Goal: Information Seeking & Learning: Find specific fact

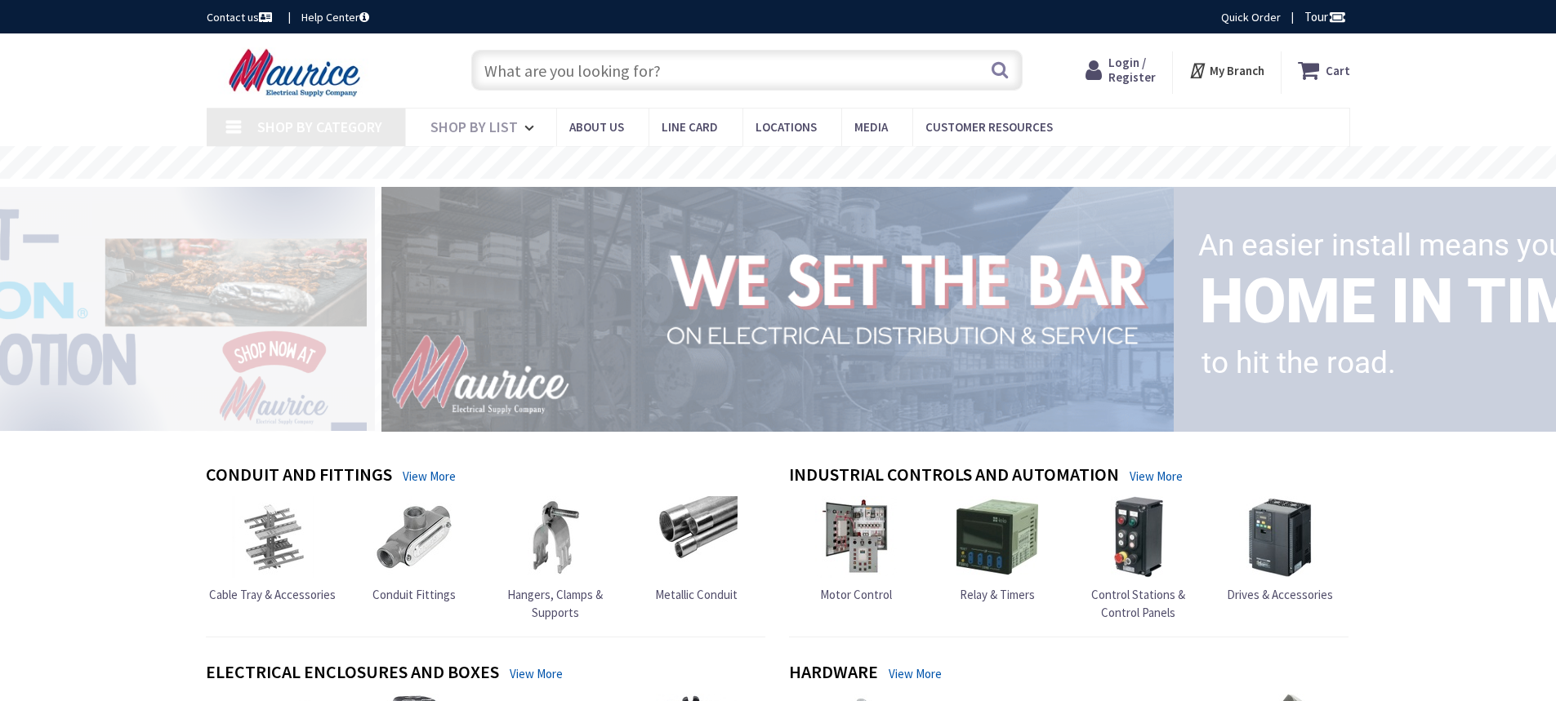
click at [671, 65] on input "text" at bounding box center [746, 70] width 551 height 41
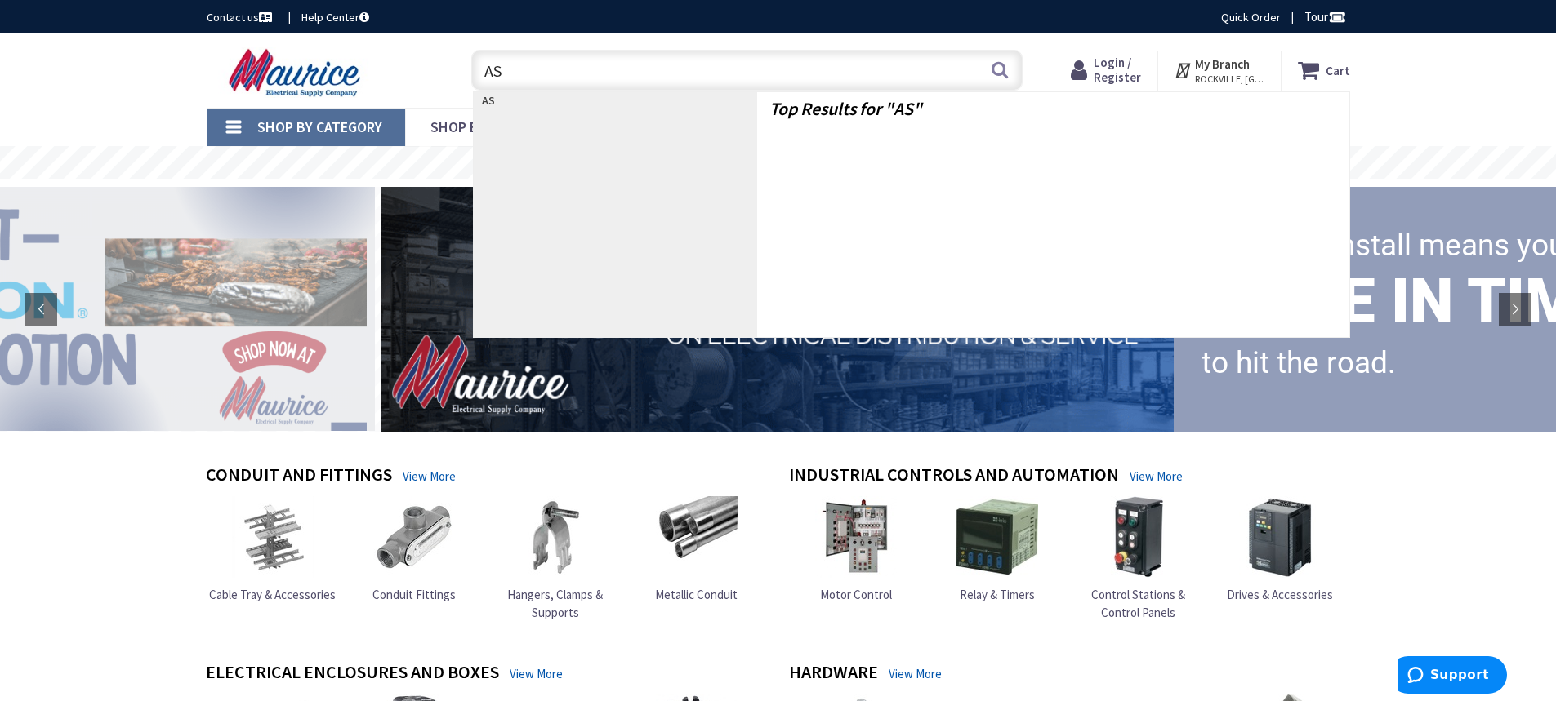
type input "AS7"
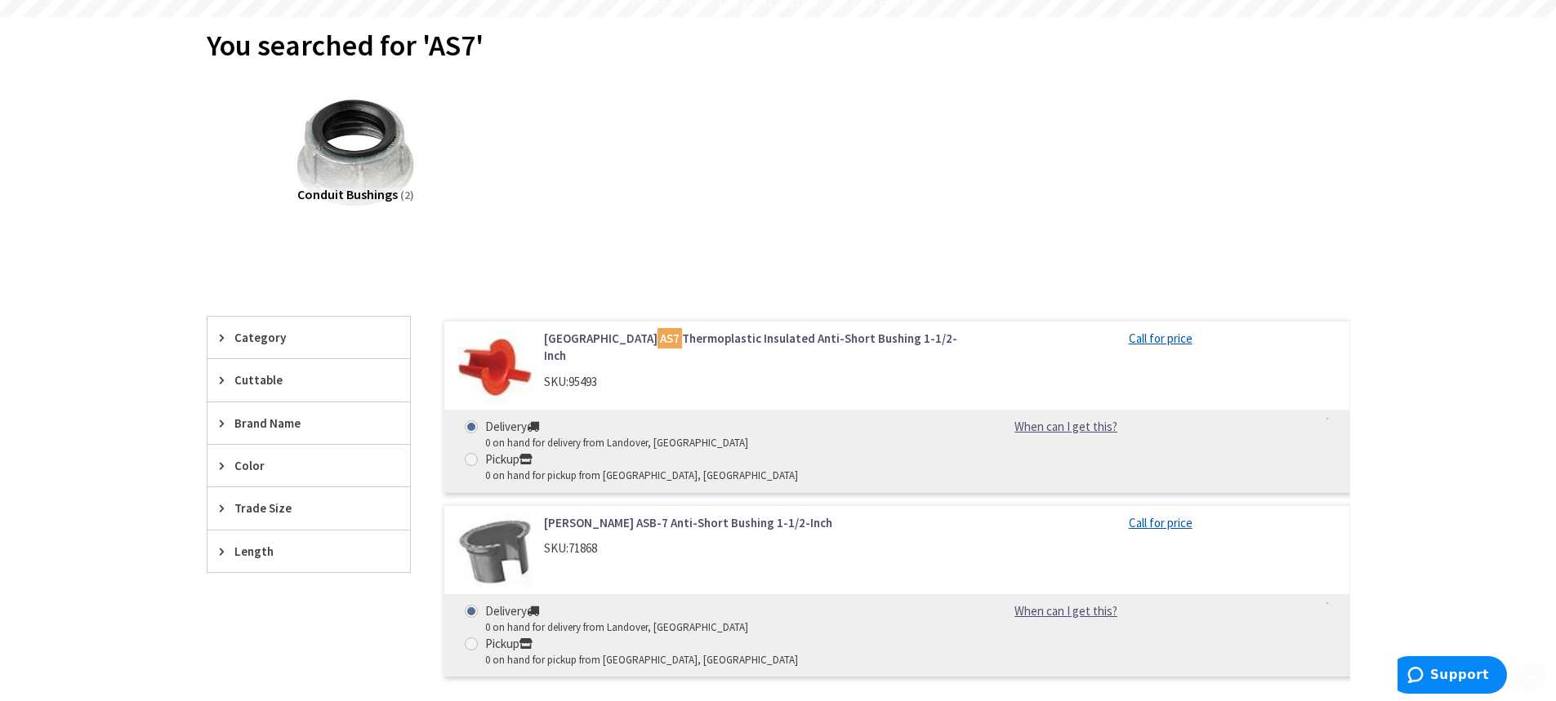
scroll to position [163, 0]
click at [776, 335] on link "Arlington AS7 Thermoplastic Insulated Anti-Short Bushing 1-1/2-Inch" at bounding box center [752, 345] width 416 height 35
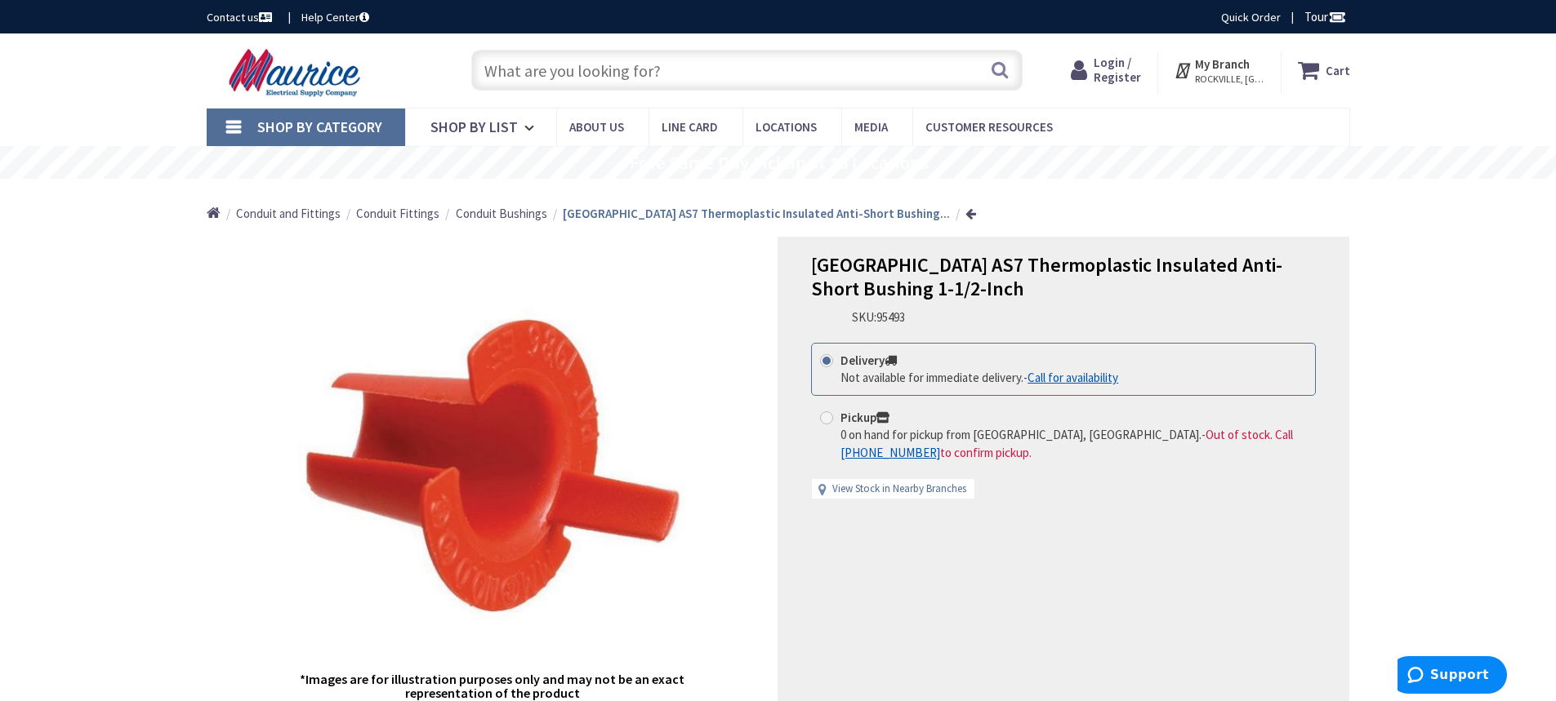
click at [617, 68] on input "text" at bounding box center [746, 70] width 551 height 41
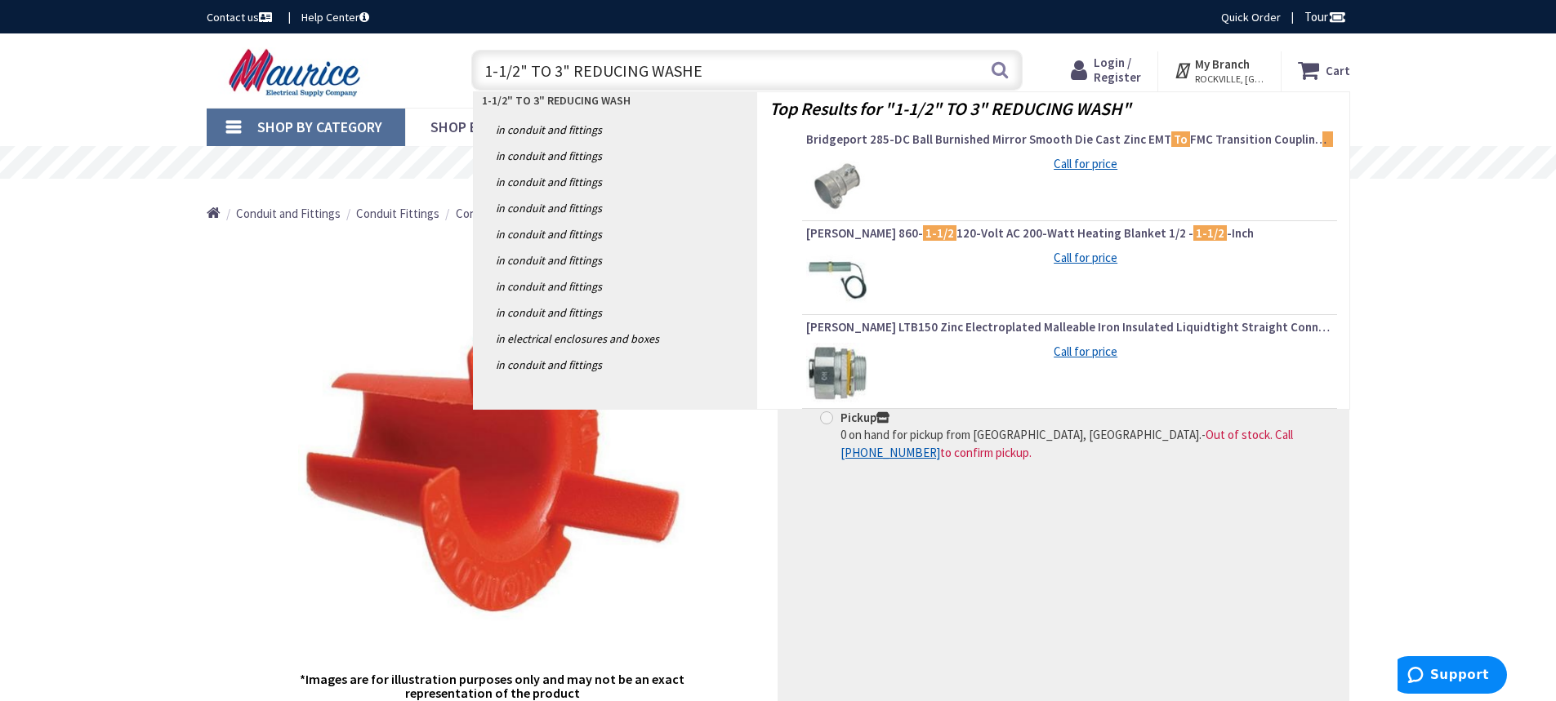
type input "1-1/2" TO 3" REDUCING WASHER"
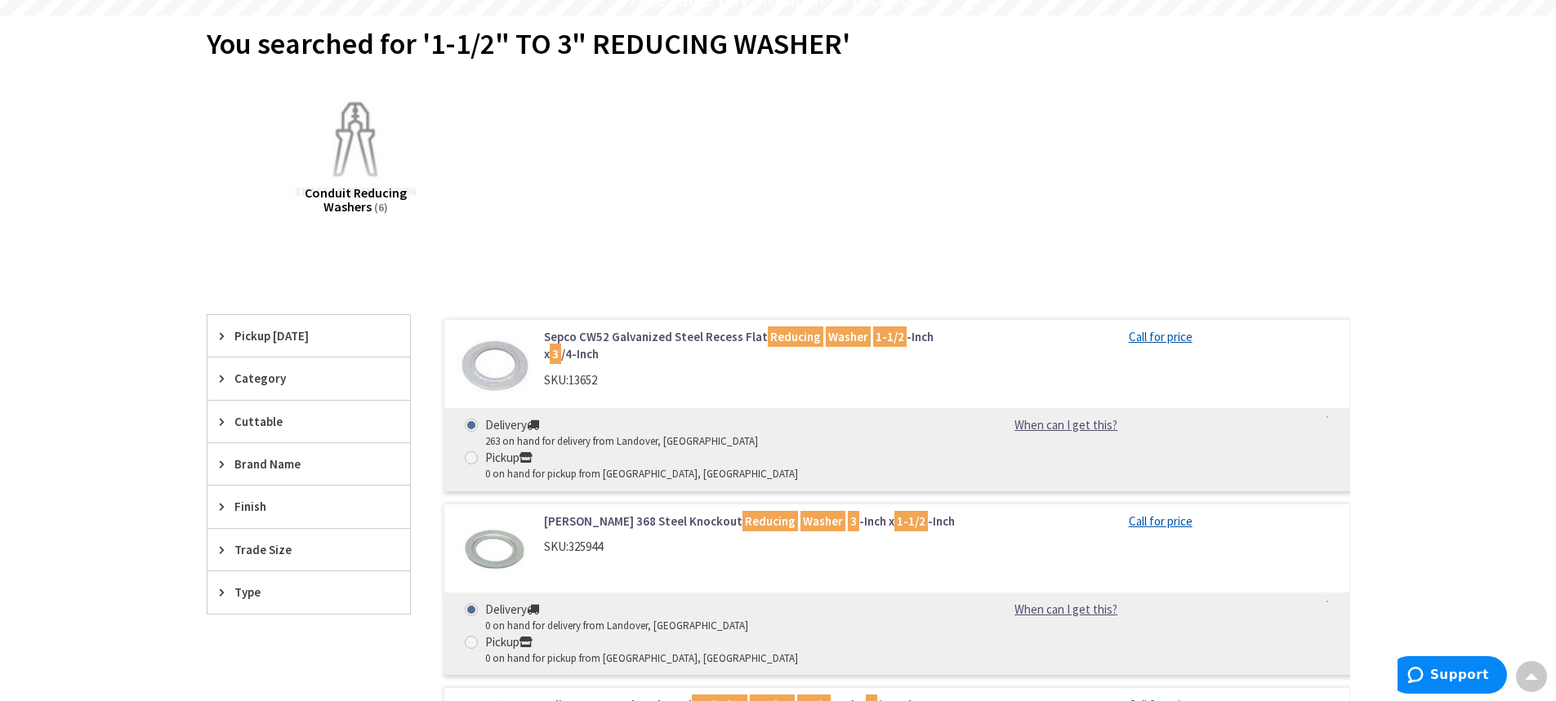
scroll to position [327, 0]
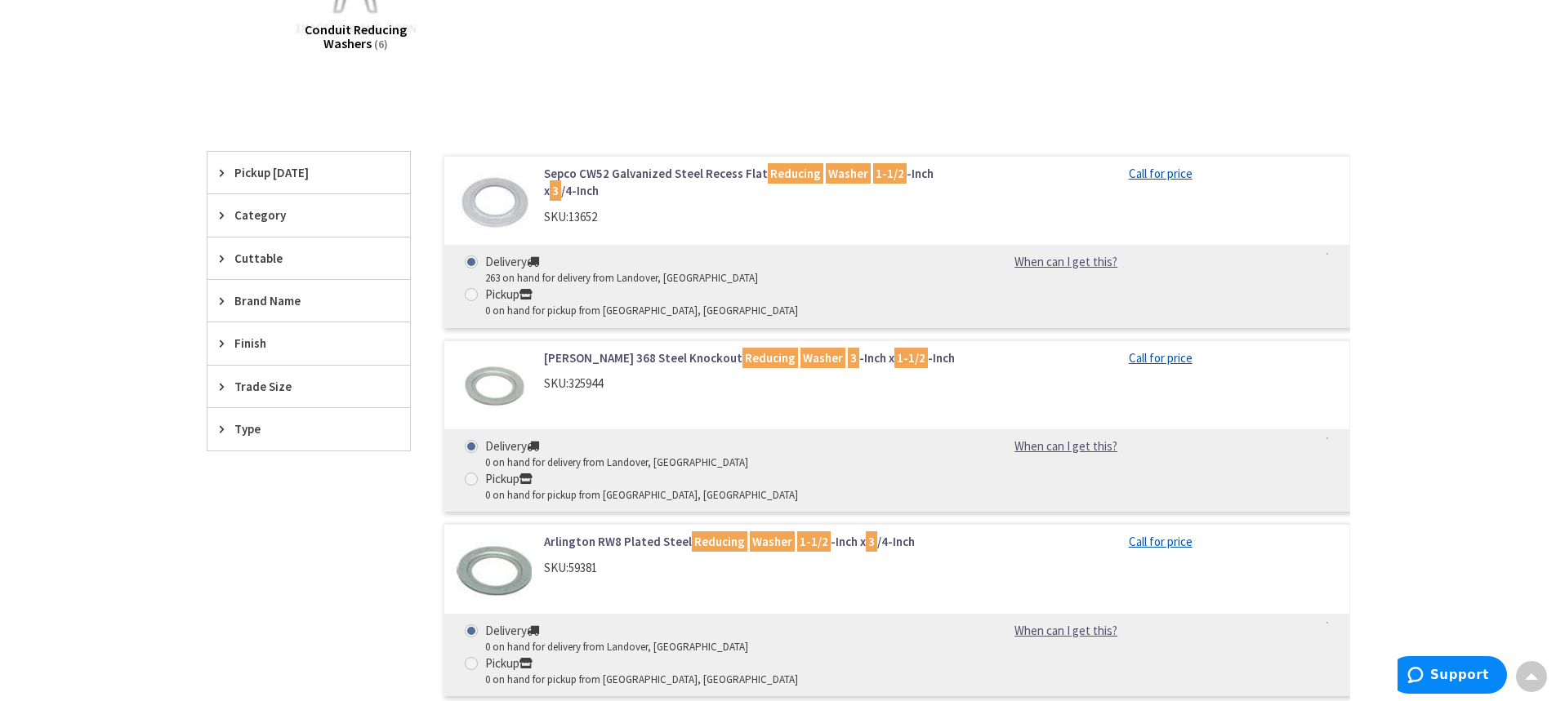
click at [678, 349] on link "Crouse-Hinds 368 Steel Knockout Reducing Washer 3 -Inch x 1-1/2 -Inch" at bounding box center [752, 357] width 416 height 17
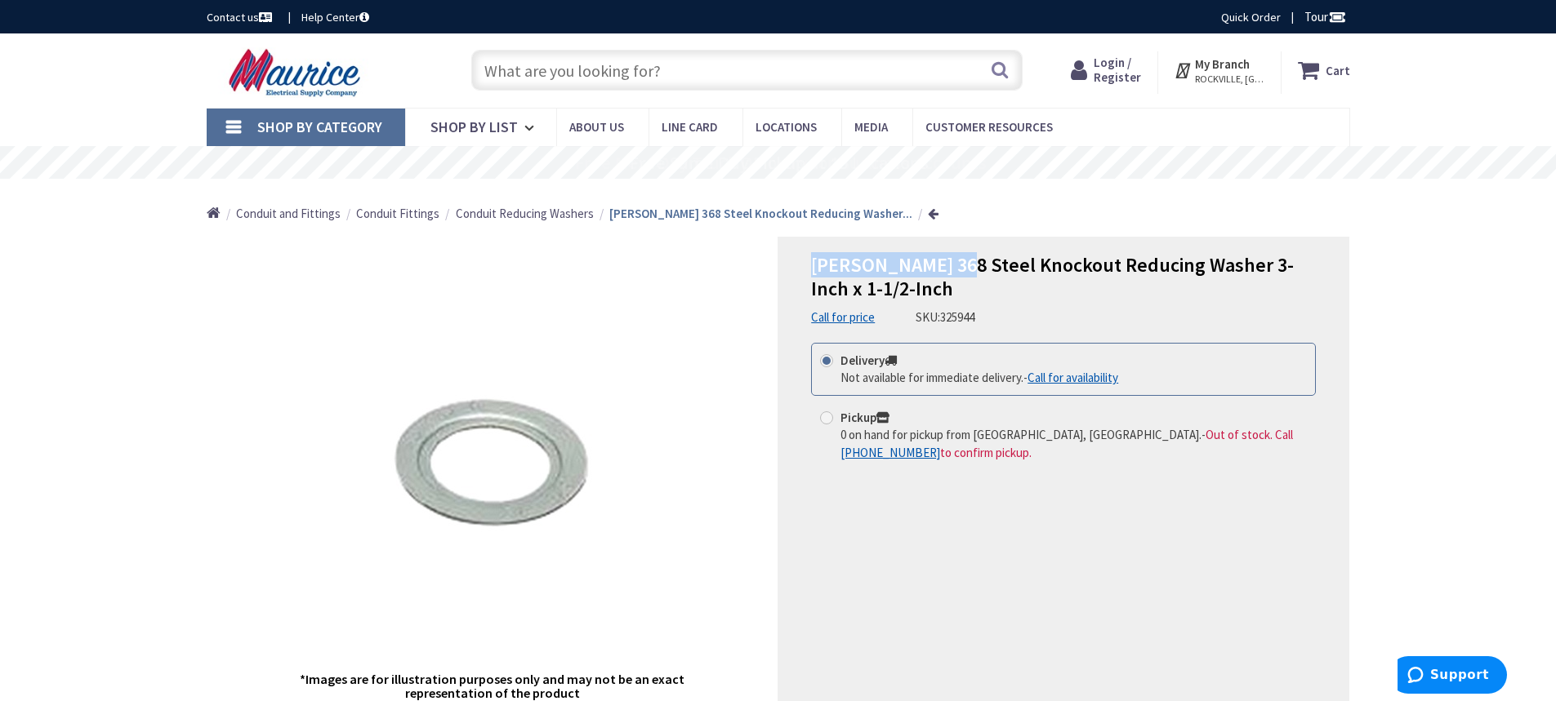
drag, startPoint x: 958, startPoint y: 263, endPoint x: 815, endPoint y: 267, distance: 143.0
click at [815, 267] on span "[PERSON_NAME] 368 Steel Knockout Reducing Washer 3-Inch x 1-1/2-Inch" at bounding box center [1052, 276] width 483 height 49
copy span "[PERSON_NAME] 368"
